Goal: Check status: Check status

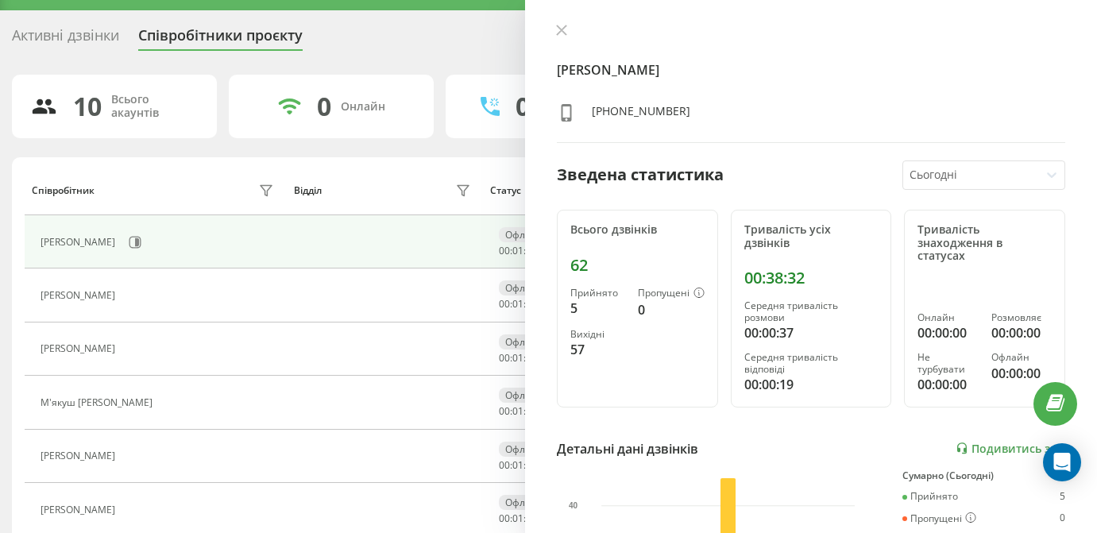
scroll to position [37, 0]
click at [10, 29] on div "Активні дзвінки Співробітники проєкту Оберіть відділ 10 Всього акаунтів 0 Онлай…" at bounding box center [548, 410] width 1097 height 800
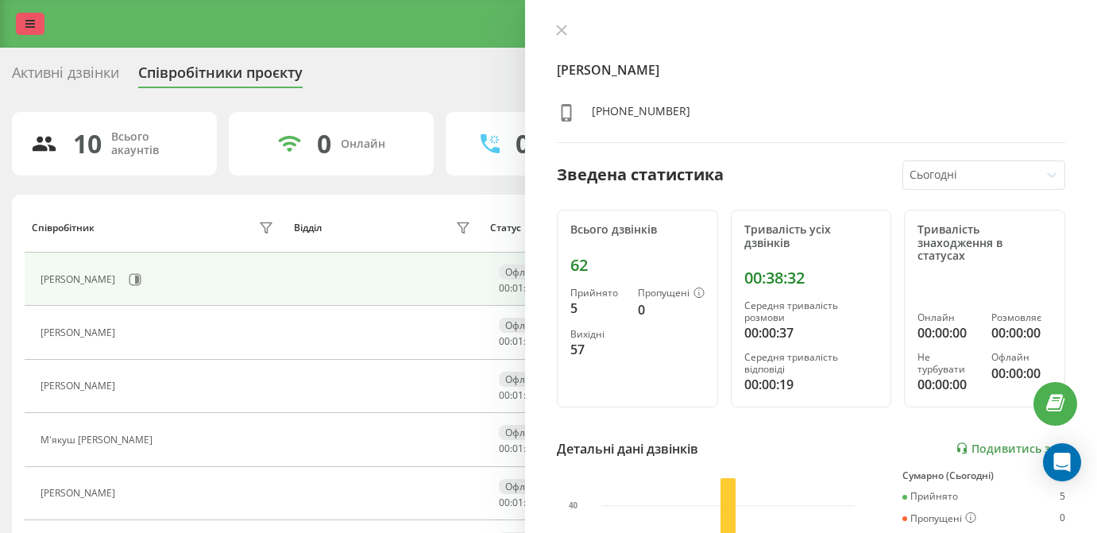
scroll to position [0, 0]
click at [25, 29] on icon at bounding box center [30, 23] width 10 height 11
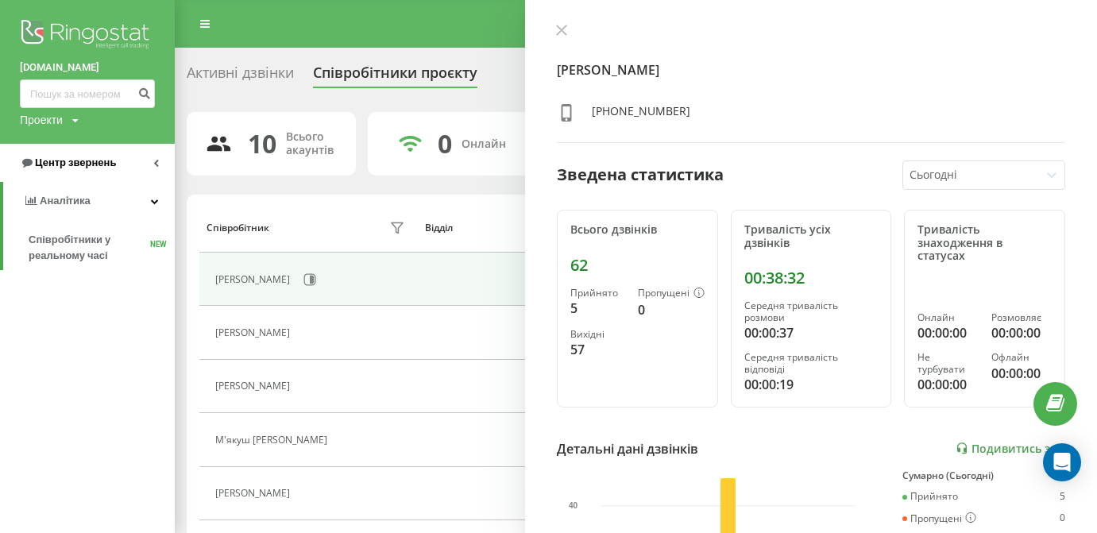
click at [91, 171] on link "Центр звернень" at bounding box center [87, 163] width 175 height 38
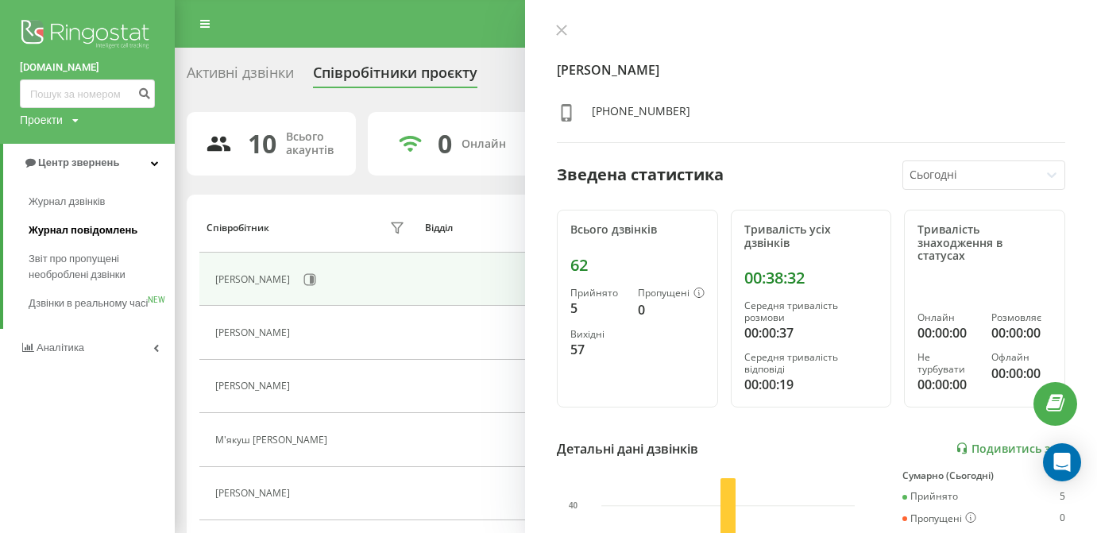
click at [81, 229] on span "Журнал повідомлень" at bounding box center [83, 230] width 109 height 16
click at [79, 212] on link "Журнал дзвінків" at bounding box center [102, 201] width 146 height 29
click at [79, 207] on link "Журнал дзвінків" at bounding box center [102, 201] width 146 height 29
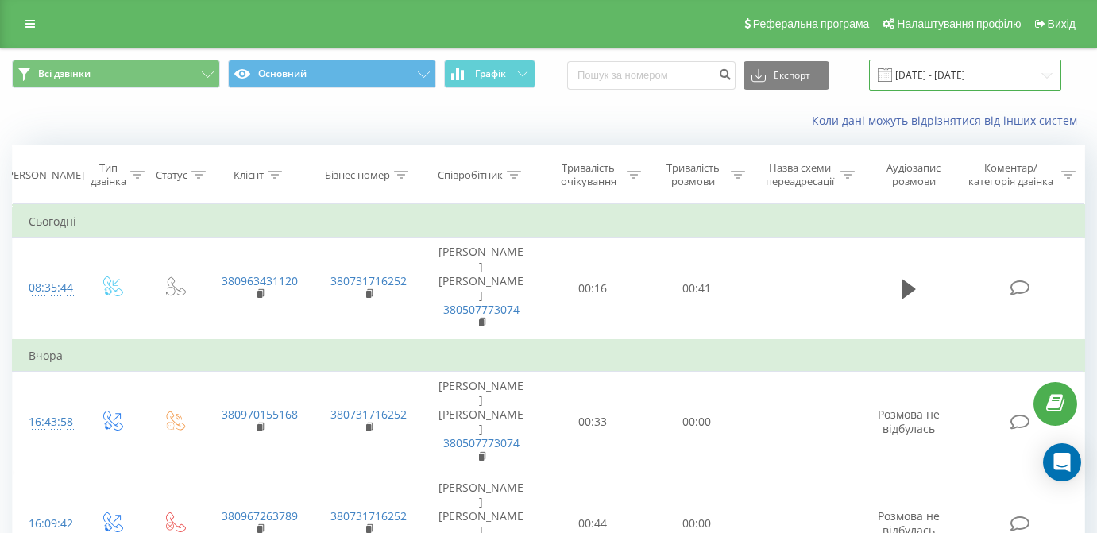
click at [984, 88] on input "[DATE] - [DATE]" at bounding box center [965, 75] width 192 height 31
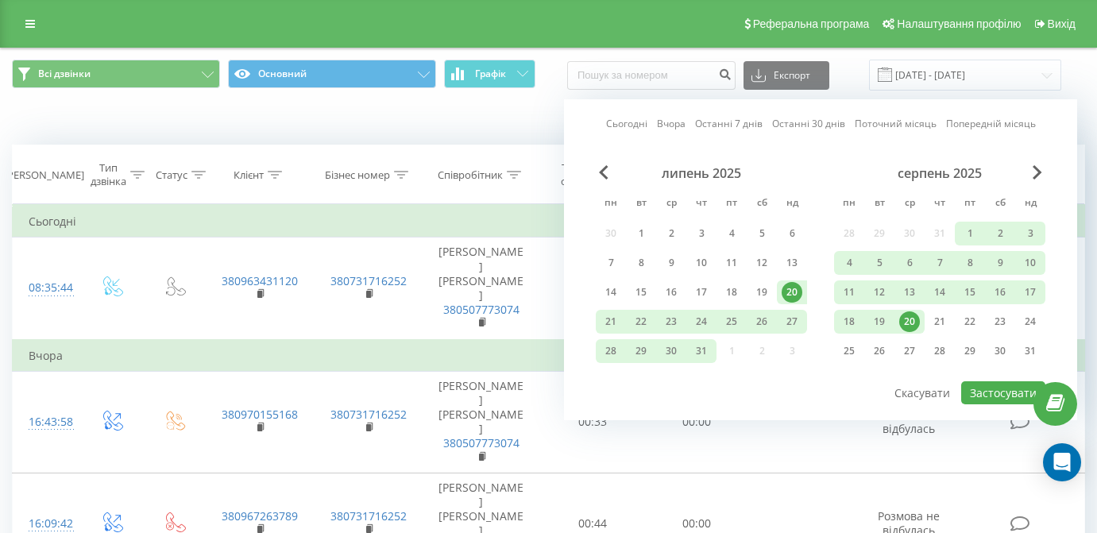
click at [886, 319] on div "серпень 2025 пн вт ср чт пт сб нд 28 29 30 31 1 2 3 4 5 6 7 8 9 10 11 12 13 14 …" at bounding box center [939, 266] width 211 height 203
click at [880, 332] on div "19" at bounding box center [879, 321] width 21 height 21
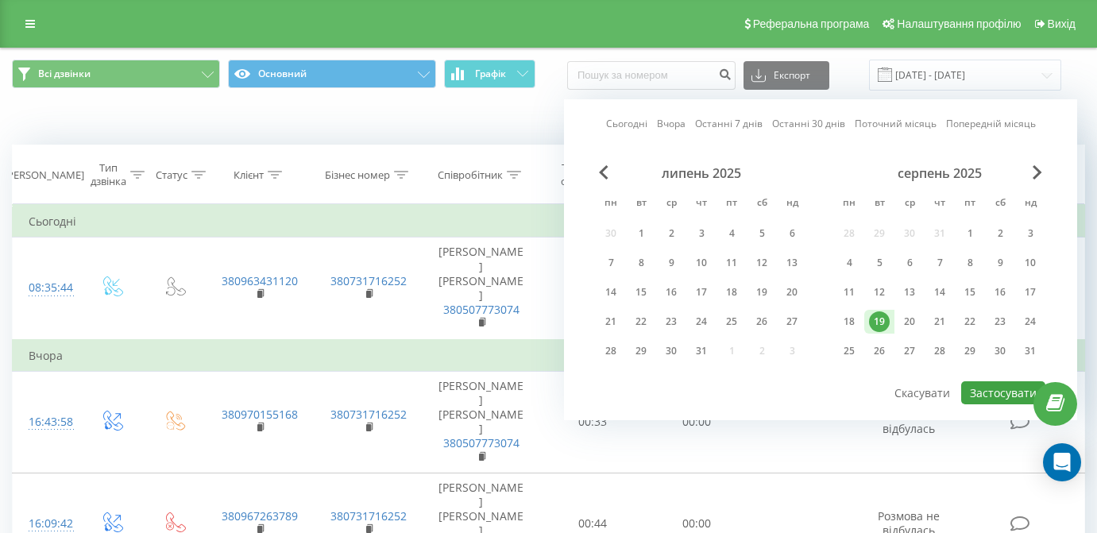
click at [999, 404] on button "Застосувати" at bounding box center [1003, 392] width 84 height 23
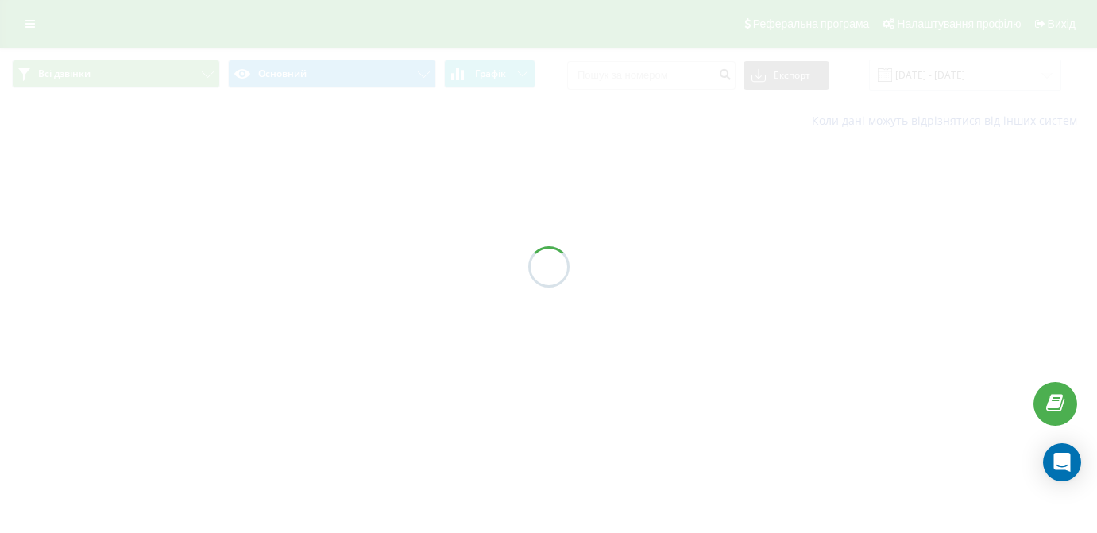
type input "[DATE] - [DATE]"
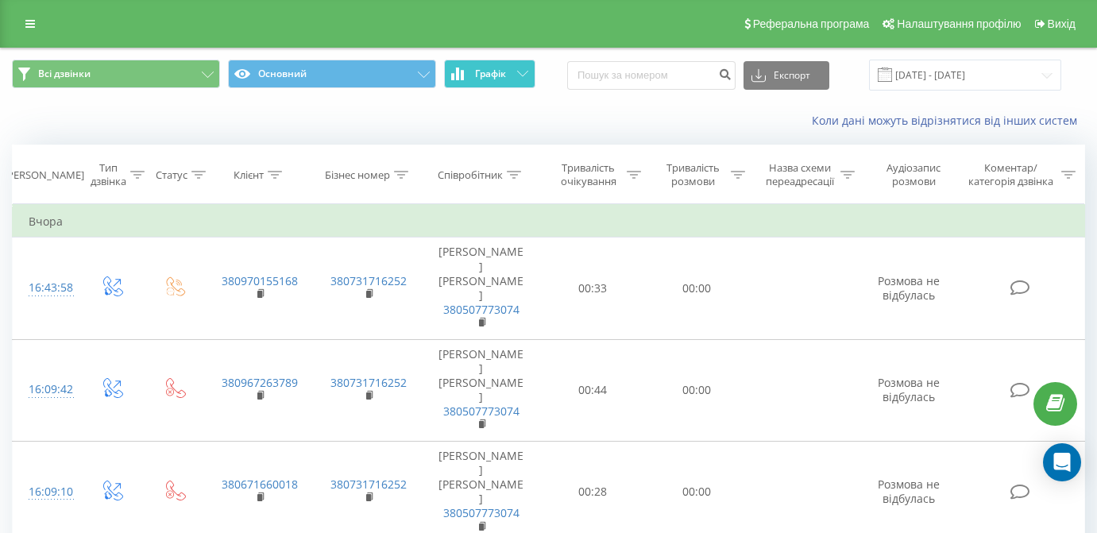
click at [496, 88] on button "Графік" at bounding box center [489, 74] width 91 height 29
